Goal: Use online tool/utility

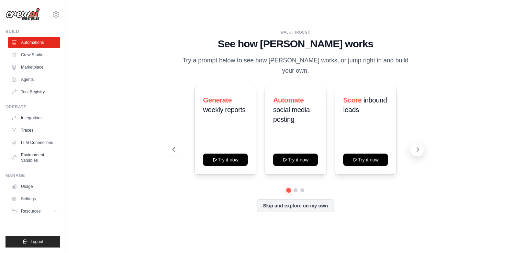
click at [413, 144] on button at bounding box center [417, 150] width 14 height 14
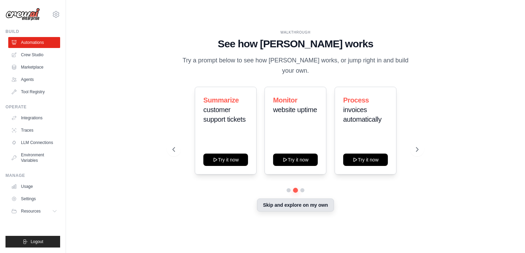
click at [268, 203] on button "Skip and explore on my own" at bounding box center [295, 205] width 77 height 13
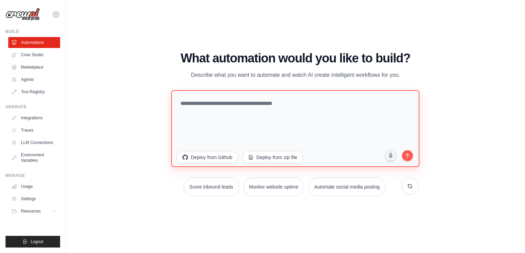
click at [260, 110] on textarea at bounding box center [295, 128] width 248 height 77
paste textarea "**********"
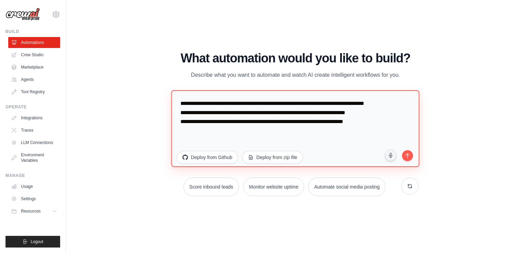
click at [327, 105] on textarea "**********" at bounding box center [295, 128] width 248 height 77
click at [253, 108] on textarea "**********" at bounding box center [295, 128] width 248 height 77
type textarea "**********"
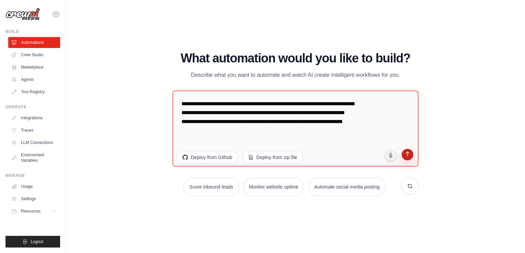
click at [407, 155] on icon "submit" at bounding box center [407, 154] width 4 height 5
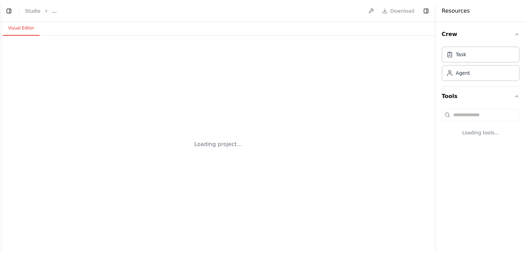
select select "****"
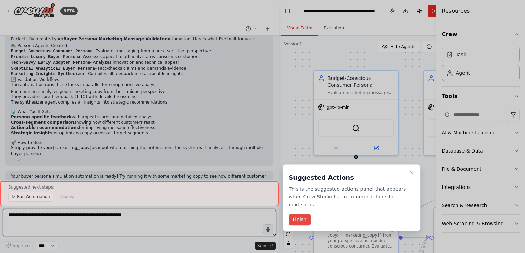
scroll to position [413, 0]
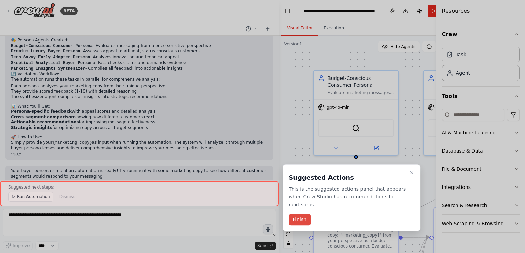
click at [297, 214] on button "Finish" at bounding box center [299, 219] width 22 height 11
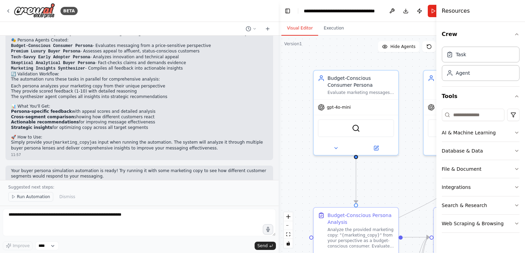
click at [34, 195] on span "Run Automation" at bounding box center [33, 196] width 33 height 5
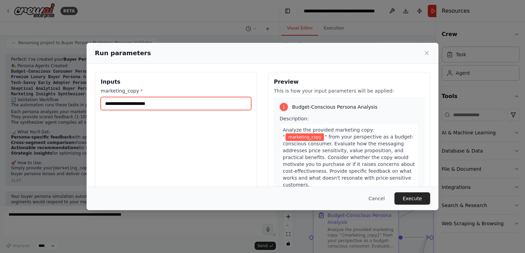
click at [128, 104] on input "marketing_copy *" at bounding box center [176, 103] width 150 height 13
click at [420, 55] on div "Run parameters" at bounding box center [262, 53] width 335 height 10
click at [427, 49] on div "Run parameters" at bounding box center [262, 53] width 335 height 10
click at [427, 53] on icon at bounding box center [426, 53] width 7 height 7
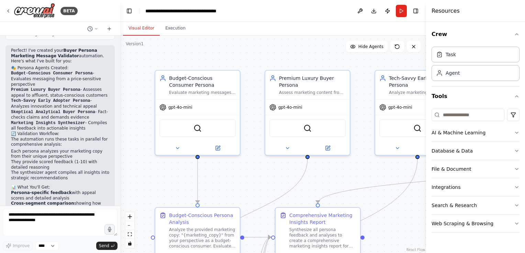
drag, startPoint x: 277, startPoint y: 109, endPoint x: 120, endPoint y: 111, distance: 156.9
click at [120, 111] on div "BETA Buyer persona simulation: Create AI agents that embody key customer segmen…" at bounding box center [262, 126] width 525 height 253
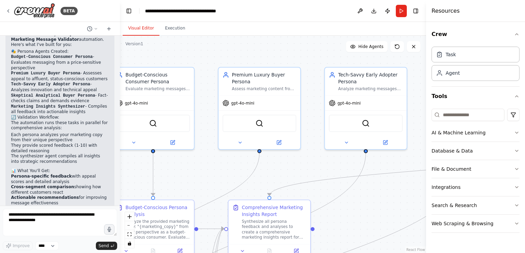
drag, startPoint x: 250, startPoint y: 110, endPoint x: 206, endPoint y: 106, distance: 44.1
click at [206, 106] on div ".deletable-edge-delete-btn { width: 20px; height: 20px; border: 0px solid #ffff…" at bounding box center [273, 145] width 306 height 218
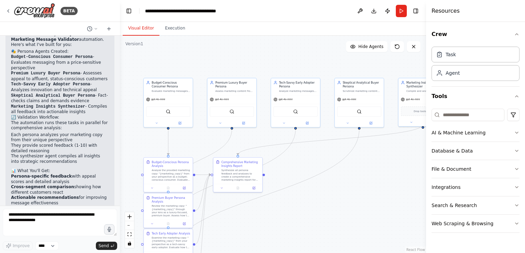
drag, startPoint x: 298, startPoint y: 176, endPoint x: 288, endPoint y: 165, distance: 14.3
click at [288, 165] on div ".deletable-edge-delete-btn { width: 20px; height: 20px; border: 0px solid #ffff…" at bounding box center [273, 145] width 306 height 218
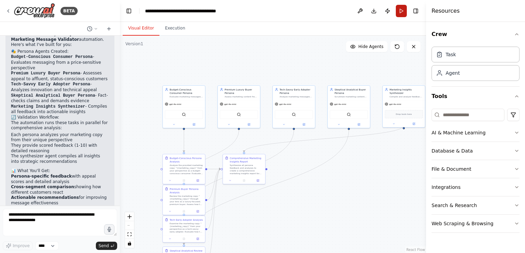
click at [397, 13] on button "Run" at bounding box center [401, 11] width 11 height 12
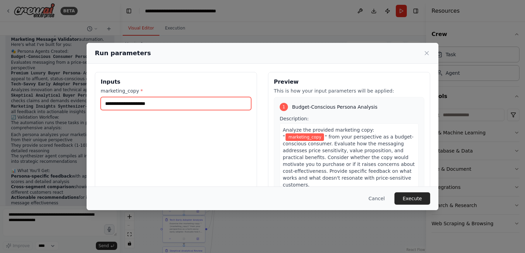
click at [160, 104] on input "marketing_copy *" at bounding box center [176, 103] width 150 height 13
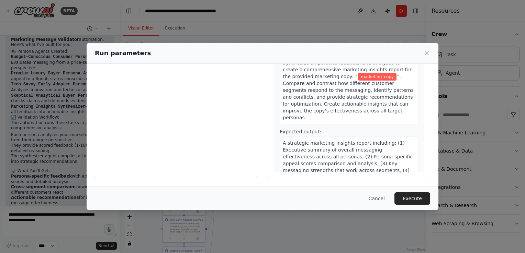
scroll to position [702, 0]
click at [426, 54] on icon at bounding box center [426, 53] width 3 height 3
